Goal: Information Seeking & Learning: Learn about a topic

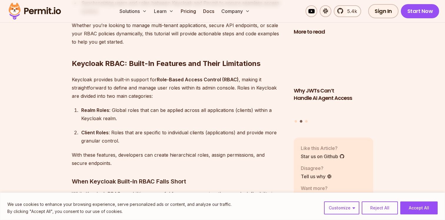
scroll to position [564, 0]
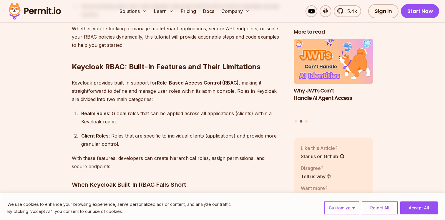
click at [111, 60] on h2 "Keycloak RBAC: Built-In Features and Their Limitations" at bounding box center [178, 55] width 213 height 33
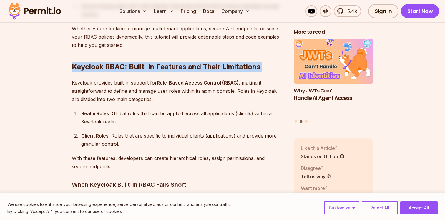
click at [111, 60] on h2 "Keycloak RBAC: Built-In Features and Their Limitations" at bounding box center [178, 55] width 213 height 33
click at [146, 61] on h2 "Keycloak RBAC: Built-In Features and Their Limitations" at bounding box center [178, 55] width 213 height 33
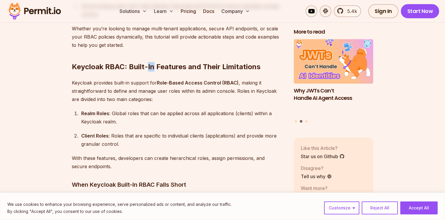
click at [146, 61] on h2 "Keycloak RBAC: Built-In Features and Their Limitations" at bounding box center [178, 55] width 213 height 33
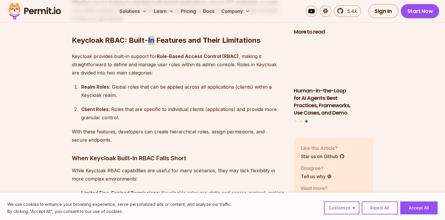
scroll to position [595, 0]
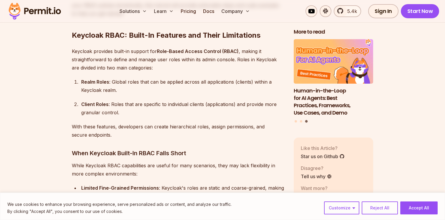
click at [117, 28] on h2 "Keycloak RBAC: Built-In Features and Their Limitations" at bounding box center [178, 23] width 213 height 33
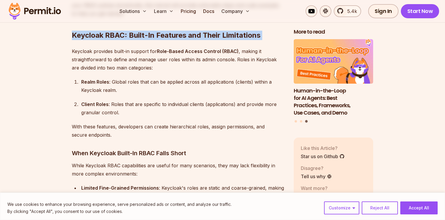
click at [117, 28] on h2 "Keycloak RBAC: Built-In Features and Their Limitations" at bounding box center [178, 23] width 213 height 33
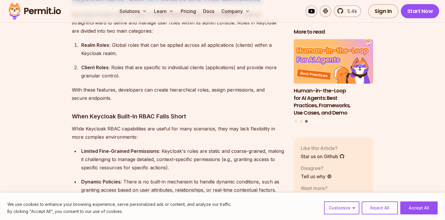
scroll to position [665, 0]
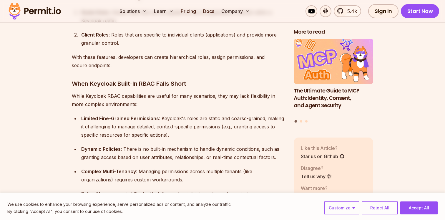
click at [107, 79] on h3 "When Keycloak Built-In RBAC Falls Short" at bounding box center [178, 83] width 213 height 9
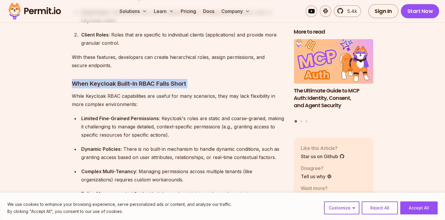
click at [107, 79] on h3 "When Keycloak Built-In RBAC Falls Short" at bounding box center [178, 83] width 213 height 9
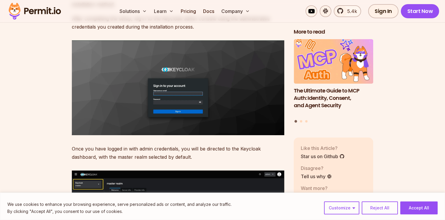
scroll to position [1315, 0]
